Goal: Information Seeking & Learning: Learn about a topic

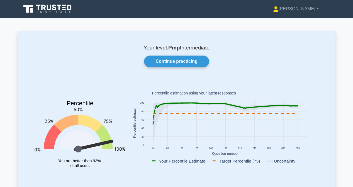
click at [52, 7] on icon at bounding box center [47, 9] width 53 height 11
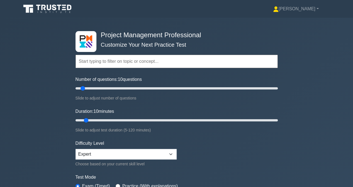
click at [91, 62] on input "text" at bounding box center [176, 61] width 202 height 13
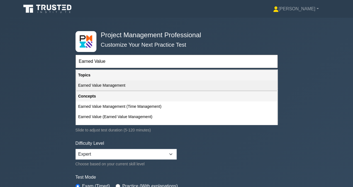
click at [97, 86] on div "Earned Value Management" at bounding box center [176, 86] width 201 height 10
type input "Earned Value Management"
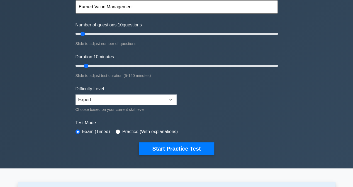
scroll to position [56, 0]
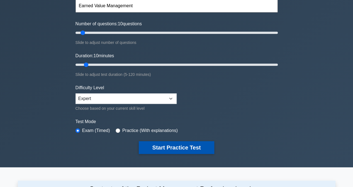
click at [165, 145] on button "Start Practice Test" at bounding box center [176, 148] width 75 height 13
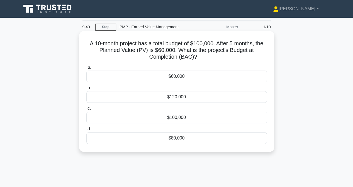
click at [157, 118] on div "$100,000" at bounding box center [176, 118] width 181 height 12
click at [86, 111] on input "c. $100,000" at bounding box center [86, 109] width 0 height 4
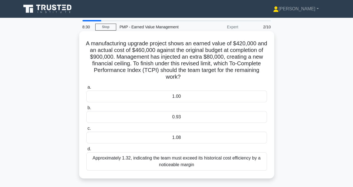
click at [137, 118] on div "0.93" at bounding box center [176, 117] width 181 height 12
click at [86, 110] on input "b. 0.93" at bounding box center [86, 108] width 0 height 4
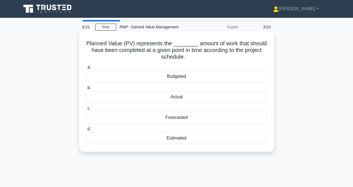
click at [137, 139] on div "Estimated" at bounding box center [176, 139] width 181 height 12
click at [86, 131] on input "d. Estimated" at bounding box center [86, 130] width 0 height 4
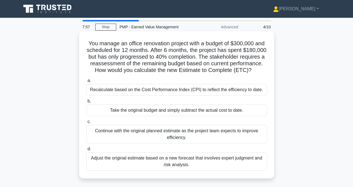
click at [137, 166] on div "Adjust the original estimate based on a new forecast that involves expert judgm…" at bounding box center [176, 162] width 181 height 18
click at [86, 151] on input "d. Adjust the original estimate based on a new forecast that involves expert ju…" at bounding box center [86, 150] width 0 height 4
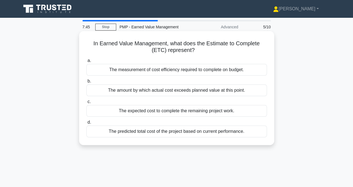
click at [138, 113] on div "The expected cost to complete the remaining project work." at bounding box center [176, 111] width 181 height 12
click at [86, 104] on input "c. The expected cost to complete the remaining project work." at bounding box center [86, 102] width 0 height 4
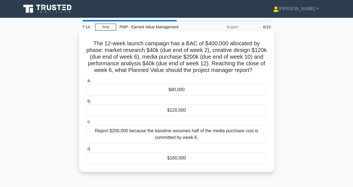
click at [149, 161] on div "$160,000" at bounding box center [176, 159] width 181 height 12
click at [86, 151] on input "d. $160,000" at bounding box center [86, 150] width 0 height 4
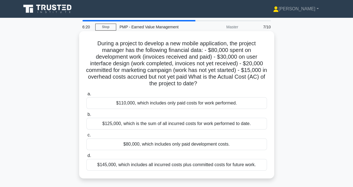
click at [125, 124] on div "$125,000, which is the sum of all incurred costs for work performed to date." at bounding box center [176, 124] width 181 height 12
click at [86, 117] on input "b. $125,000, which is the sum of all incurred costs for work performed to date." at bounding box center [86, 115] width 0 height 4
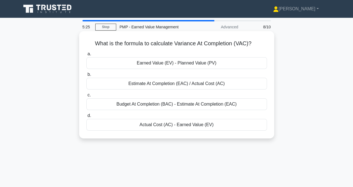
click at [150, 66] on div "Earned Value (EV) - Planned Value (PV)" at bounding box center [176, 63] width 181 height 12
click at [86, 56] on input "a. Earned Value (EV) - Planned Value (PV)" at bounding box center [86, 54] width 0 height 4
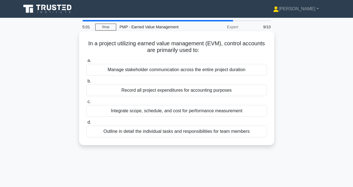
click at [129, 112] on div "Integrate scope, schedule, and cost for performance measurement" at bounding box center [176, 111] width 181 height 12
click at [86, 104] on input "c. Integrate scope, schedule, and cost for performance measurement" at bounding box center [86, 102] width 0 height 4
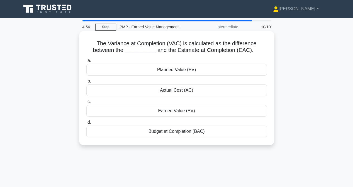
click at [150, 132] on div "Budget at Completion (BAC)" at bounding box center [176, 132] width 181 height 12
click at [86, 125] on input "d. Budget at Completion (BAC)" at bounding box center [86, 123] width 0 height 4
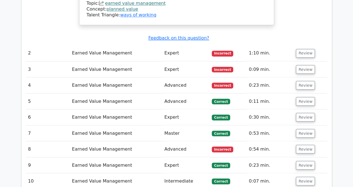
scroll to position [474, 0]
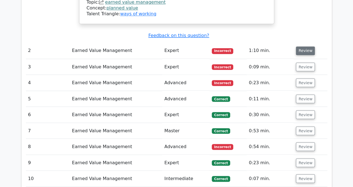
click at [300, 47] on button "Review" at bounding box center [305, 51] width 19 height 9
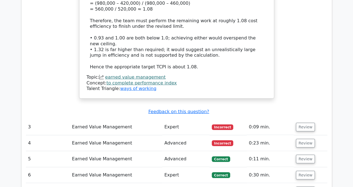
scroll to position [752, 0]
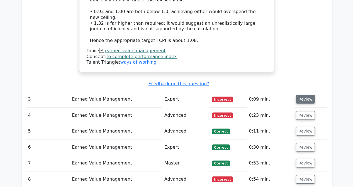
click at [298, 95] on button "Review" at bounding box center [305, 99] width 19 height 9
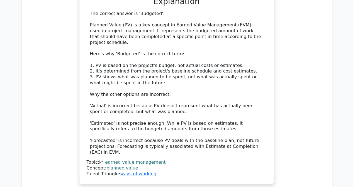
scroll to position [1087, 0]
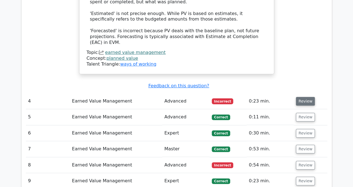
click at [308, 97] on button "Review" at bounding box center [305, 101] width 19 height 9
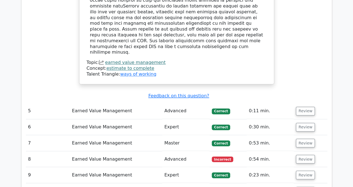
scroll to position [1477, 0]
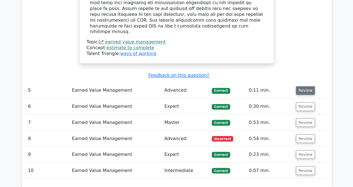
click at [297, 86] on button "Review" at bounding box center [305, 90] width 19 height 9
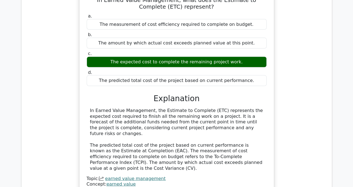
scroll to position [1644, 0]
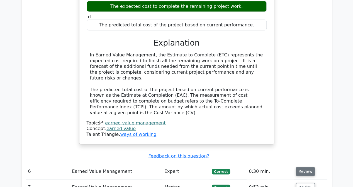
click at [306, 168] on button "Review" at bounding box center [305, 172] width 19 height 9
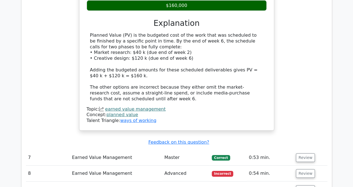
scroll to position [1950, 0]
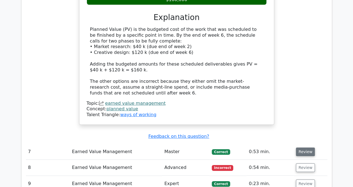
click at [300, 148] on button "Review" at bounding box center [305, 152] width 19 height 9
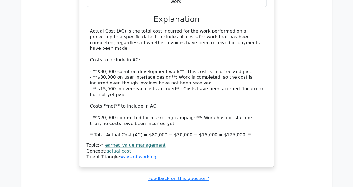
scroll to position [2257, 0]
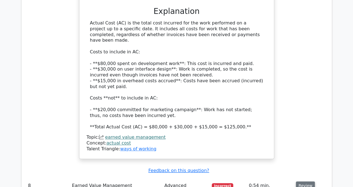
click at [311, 182] on button "Review" at bounding box center [305, 186] width 19 height 9
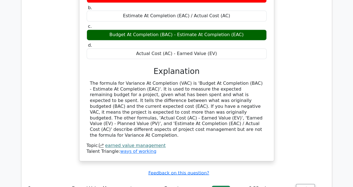
scroll to position [2507, 0]
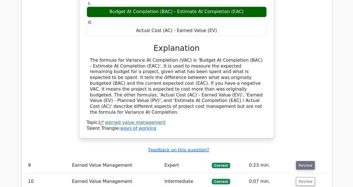
click at [306, 161] on button "Review" at bounding box center [305, 165] width 19 height 9
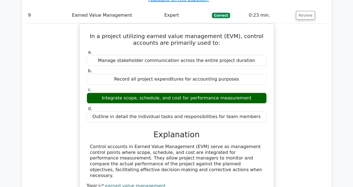
scroll to position [2674, 0]
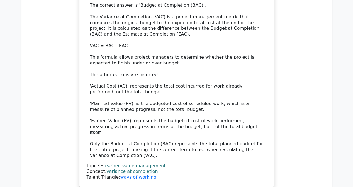
scroll to position [3045, 0]
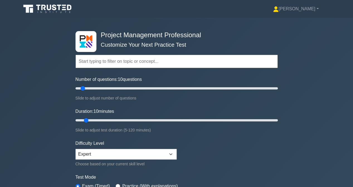
click at [94, 61] on input "text" at bounding box center [176, 61] width 202 height 13
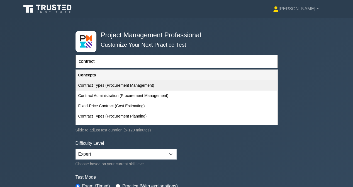
click at [105, 86] on div "Contract Types (Procurement Management)" at bounding box center [176, 86] width 201 height 10
type input "Contract Types (Procurement Management)"
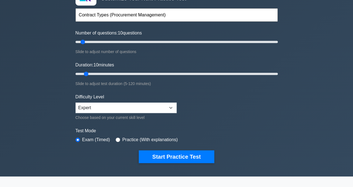
scroll to position [56, 0]
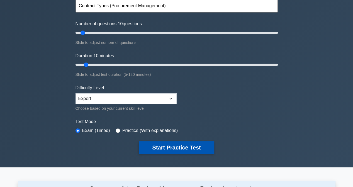
click at [176, 146] on button "Start Practice Test" at bounding box center [176, 148] width 75 height 13
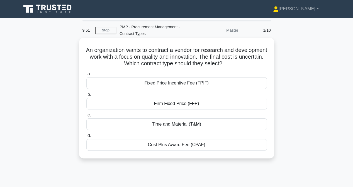
click at [198, 147] on div "Cost Plus Award Fee (CPAF)" at bounding box center [176, 145] width 181 height 12
click at [86, 138] on input "d. Cost Plus Award Fee (CPAF)" at bounding box center [86, 136] width 0 height 4
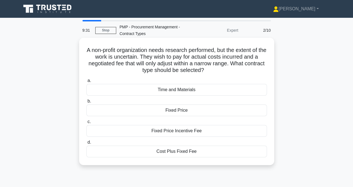
click at [151, 152] on div "Cost Plus Fixed Fee" at bounding box center [176, 152] width 181 height 12
click at [86, 145] on input "d. Cost Plus Fixed Fee" at bounding box center [86, 143] width 0 height 4
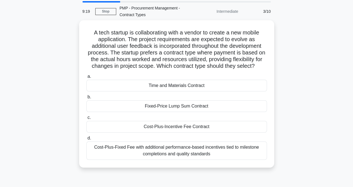
scroll to position [28, 0]
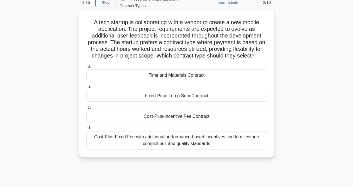
click at [150, 78] on div "Time and Materials Contract" at bounding box center [176, 76] width 181 height 12
click at [86, 68] on input "a. Time and Materials Contract" at bounding box center [86, 67] width 0 height 4
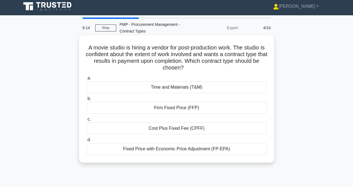
scroll to position [0, 0]
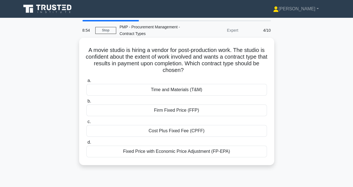
click at [128, 111] on div "Firm Fixed Price (FFP)" at bounding box center [176, 111] width 181 height 12
click at [86, 103] on input "b. Firm Fixed Price (FFP)" at bounding box center [86, 102] width 0 height 4
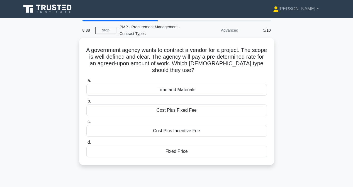
click at [166, 151] on div "Fixed Price" at bounding box center [176, 152] width 181 height 12
click at [86, 145] on input "d. Fixed Price" at bounding box center [86, 143] width 0 height 4
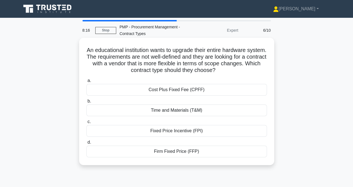
click at [131, 112] on div "Time and Materials (T&M)" at bounding box center [176, 111] width 181 height 12
click at [86, 103] on input "b. Time and Materials (T&M)" at bounding box center [86, 102] width 0 height 4
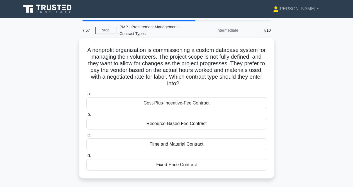
click at [136, 146] on div "Time and Material Contract" at bounding box center [176, 145] width 181 height 12
click at [86, 137] on input "c. Time and Material Contract" at bounding box center [86, 136] width 0 height 4
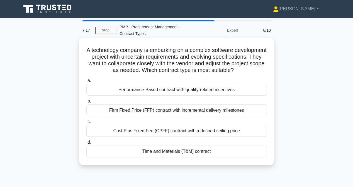
click at [161, 158] on div "Time and Materials (T&M) contract" at bounding box center [176, 152] width 181 height 12
click at [86, 145] on input "d. Time and Materials (T&M) contract" at bounding box center [86, 143] width 0 height 4
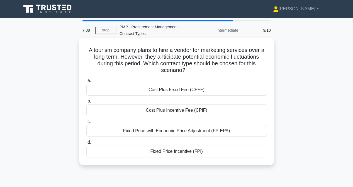
click at [139, 131] on div "Fixed Price with Economic Price Adjustment (FP-EPA)" at bounding box center [176, 131] width 181 height 12
click at [86, 124] on input "c. Fixed Price with Economic Price Adjustment (FP-EPA)" at bounding box center [86, 122] width 0 height 4
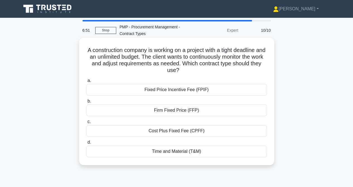
click at [132, 152] on div "Time and Material (T&M)" at bounding box center [176, 152] width 181 height 12
click at [86, 145] on input "d. Time and Material (T&M)" at bounding box center [86, 143] width 0 height 4
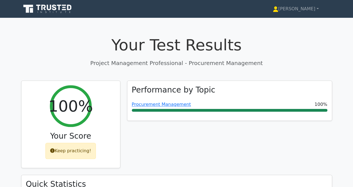
click at [45, 9] on icon at bounding box center [43, 8] width 4 height 6
